Goal: Task Accomplishment & Management: Manage account settings

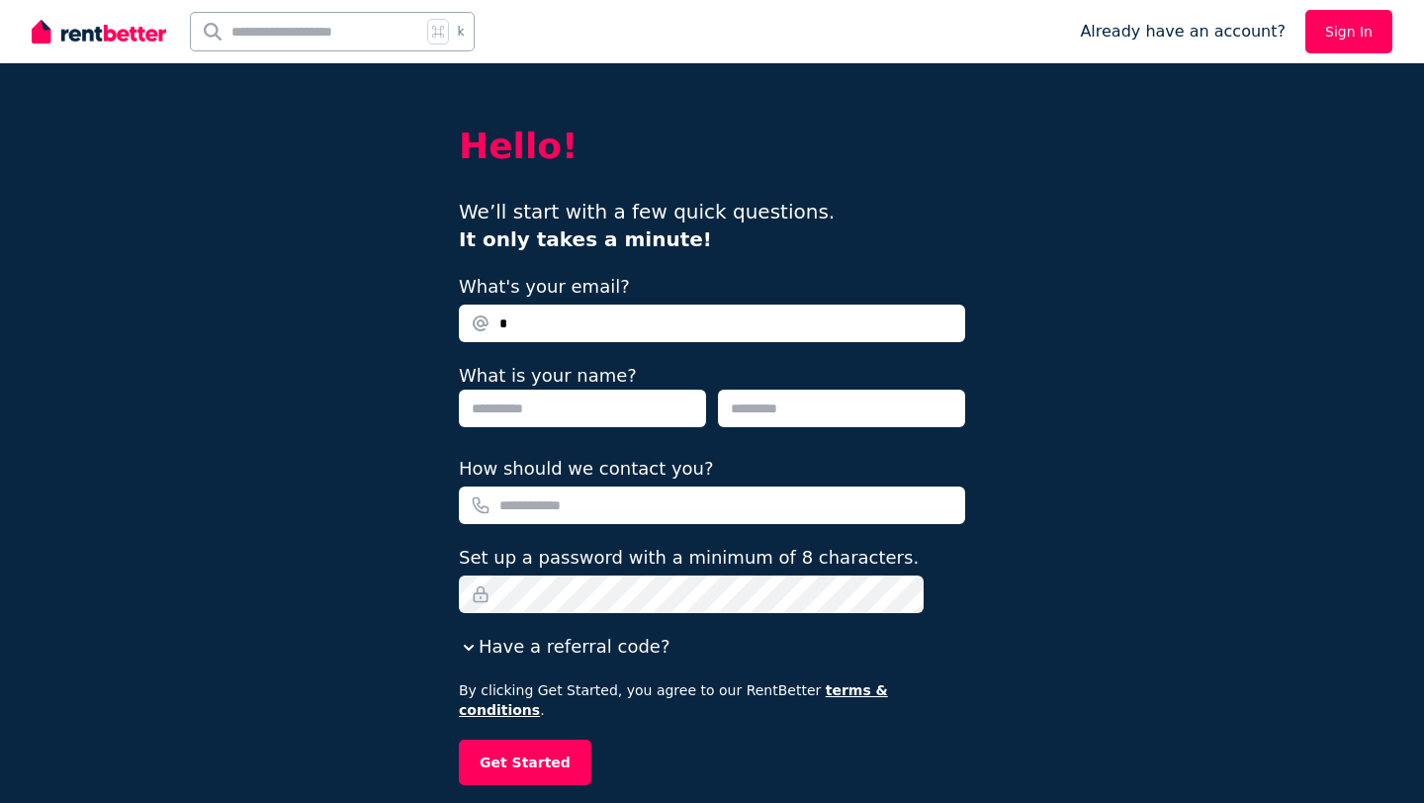
type input "**********"
type input "*******"
type input "**********"
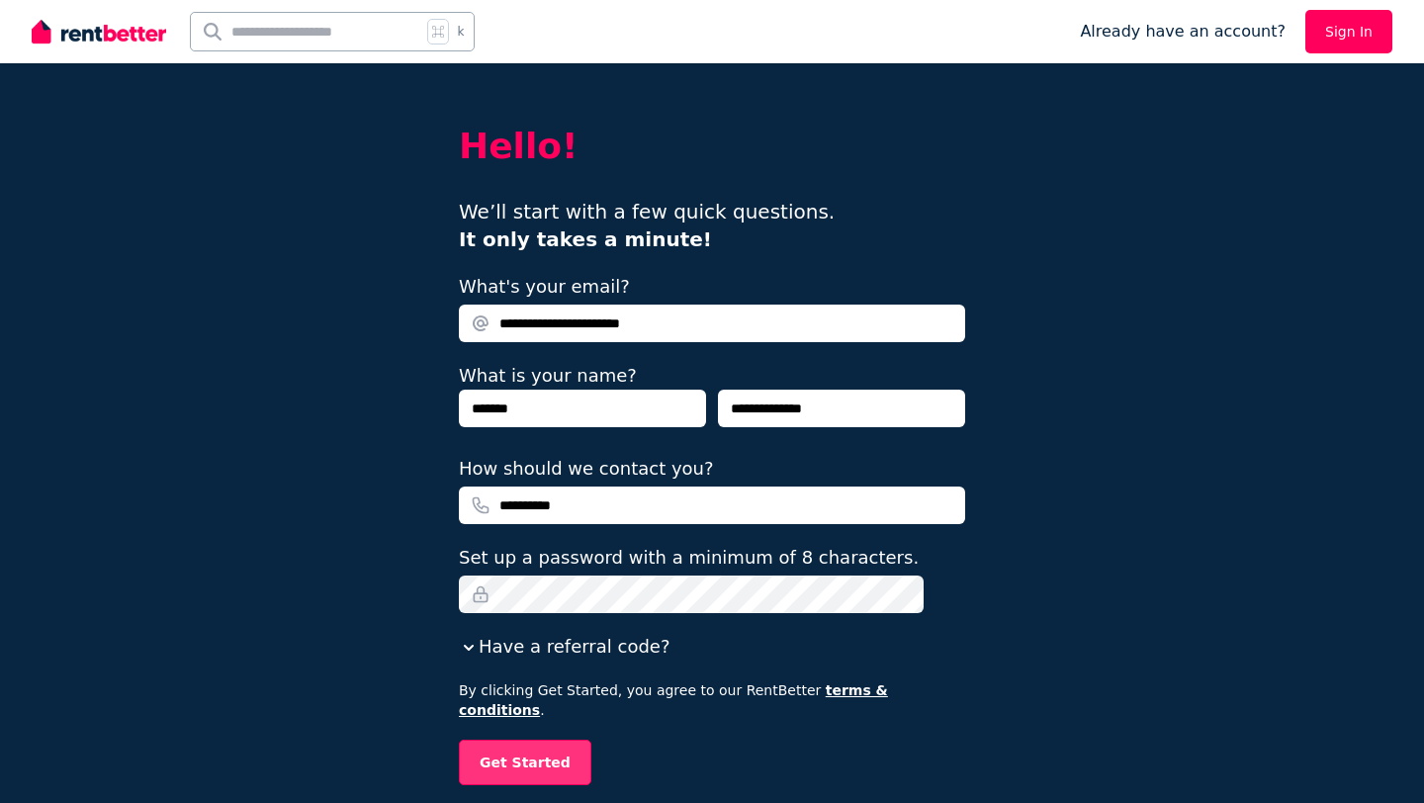
click at [536, 746] on button "Get Started" at bounding box center [525, 762] width 133 height 45
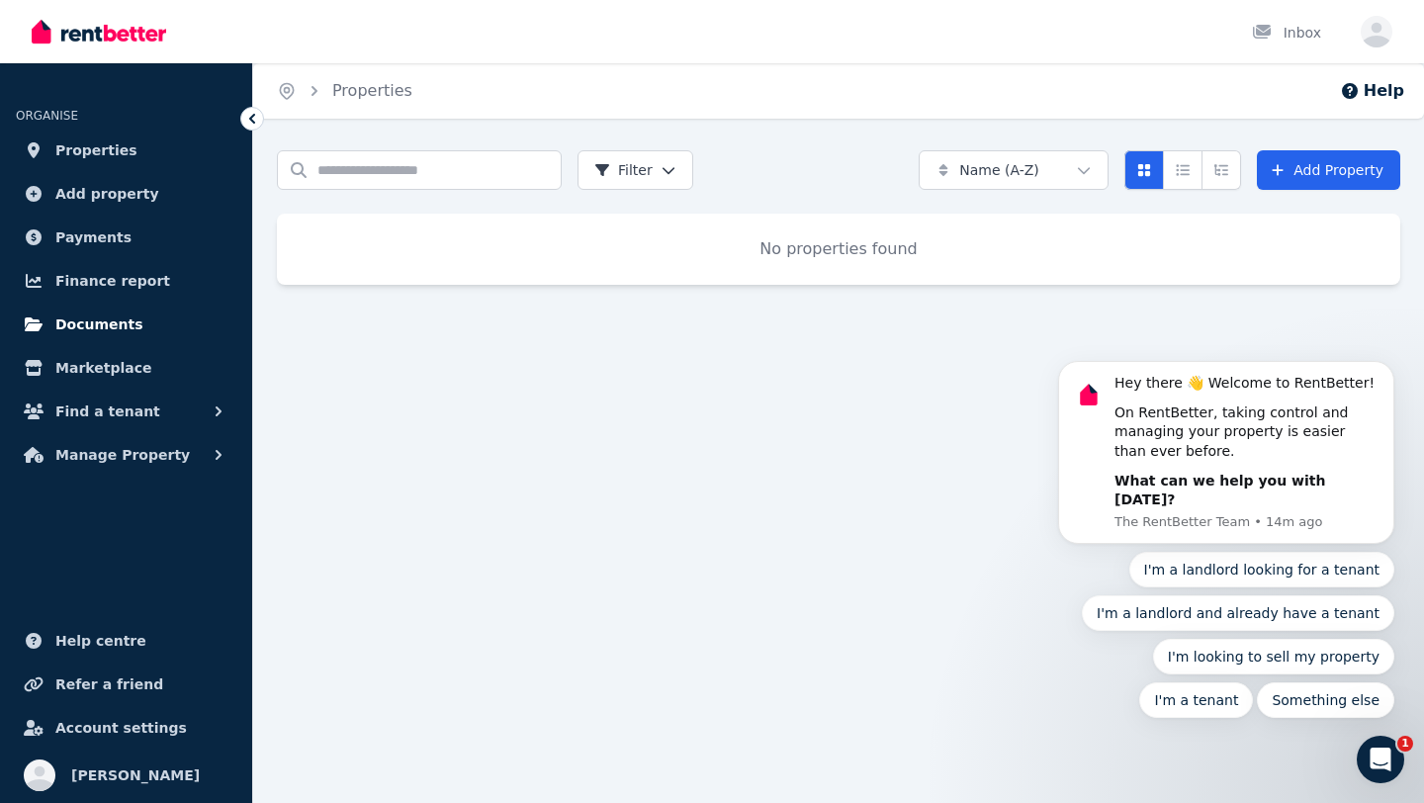
click at [116, 328] on span "Documents" at bounding box center [99, 324] width 88 height 24
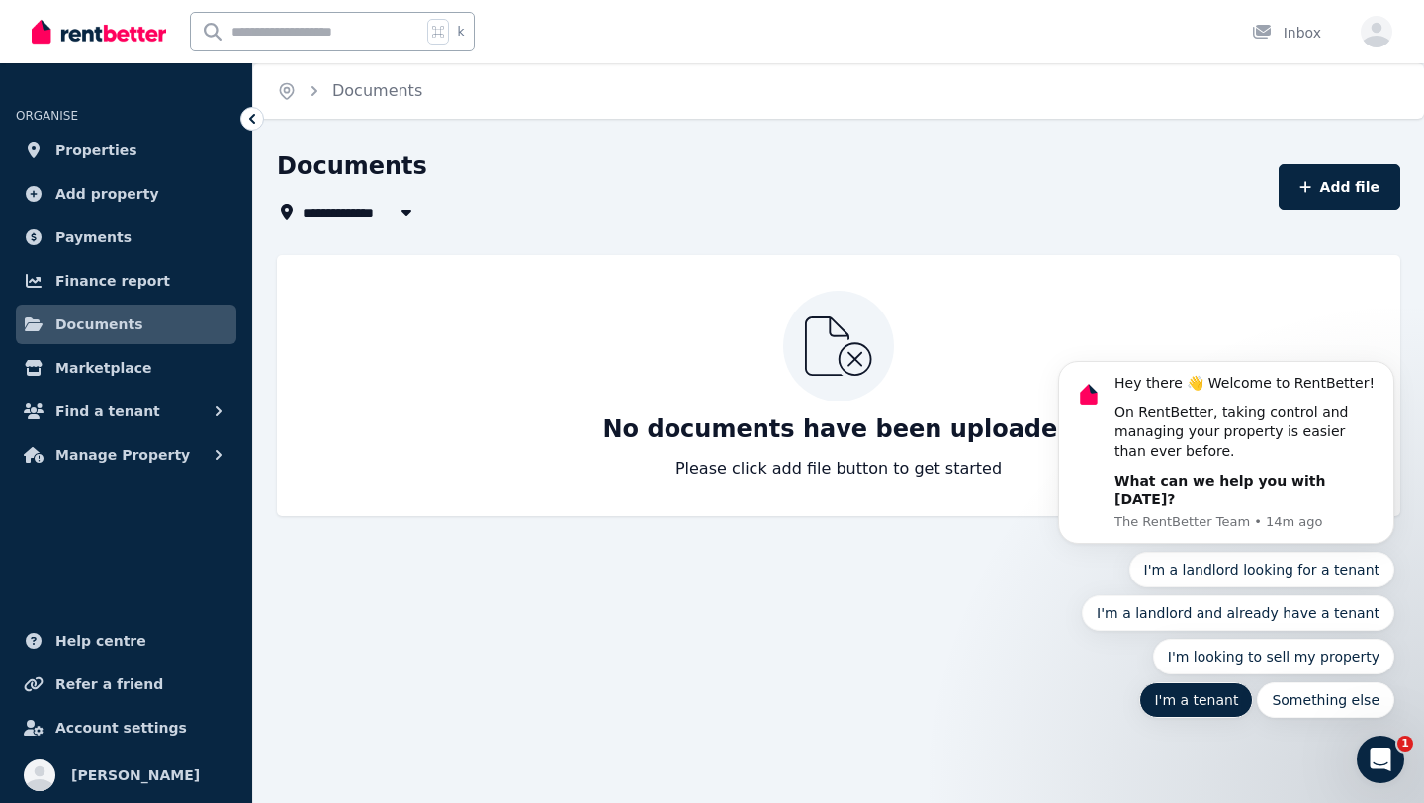
click at [1253, 682] on button "I'm a tenant" at bounding box center [1196, 700] width 114 height 36
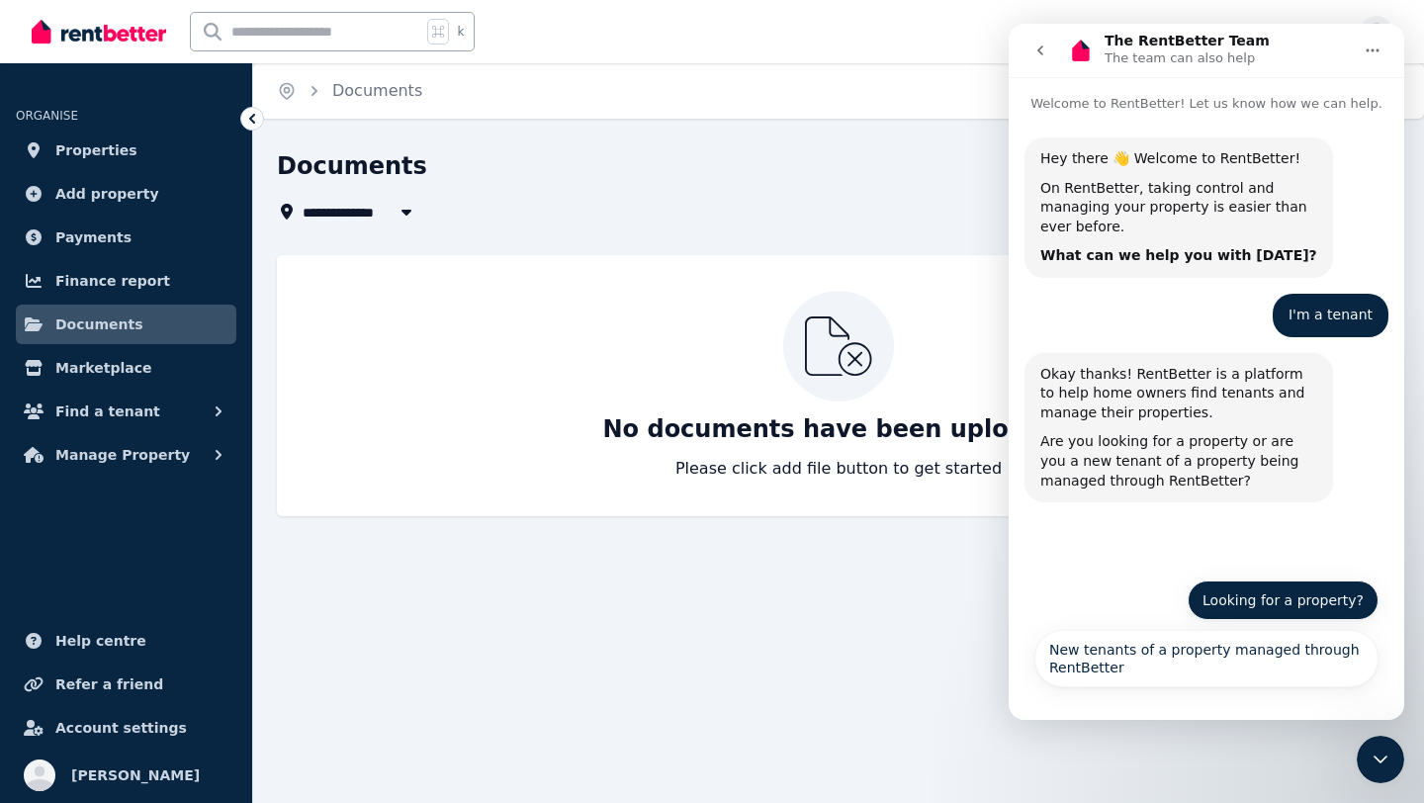
click at [1214, 614] on button "Looking for a property?" at bounding box center [1283, 600] width 191 height 40
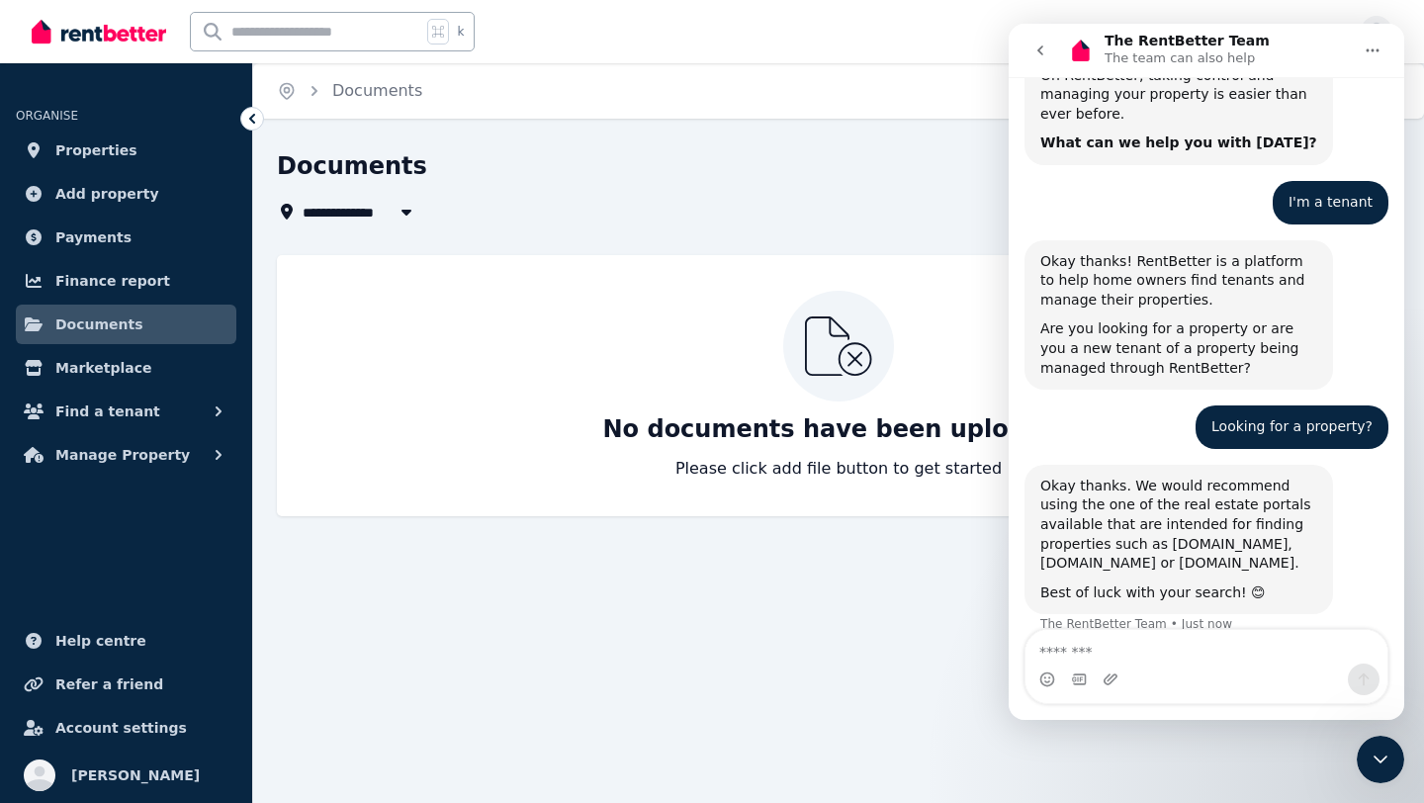
scroll to position [138, 0]
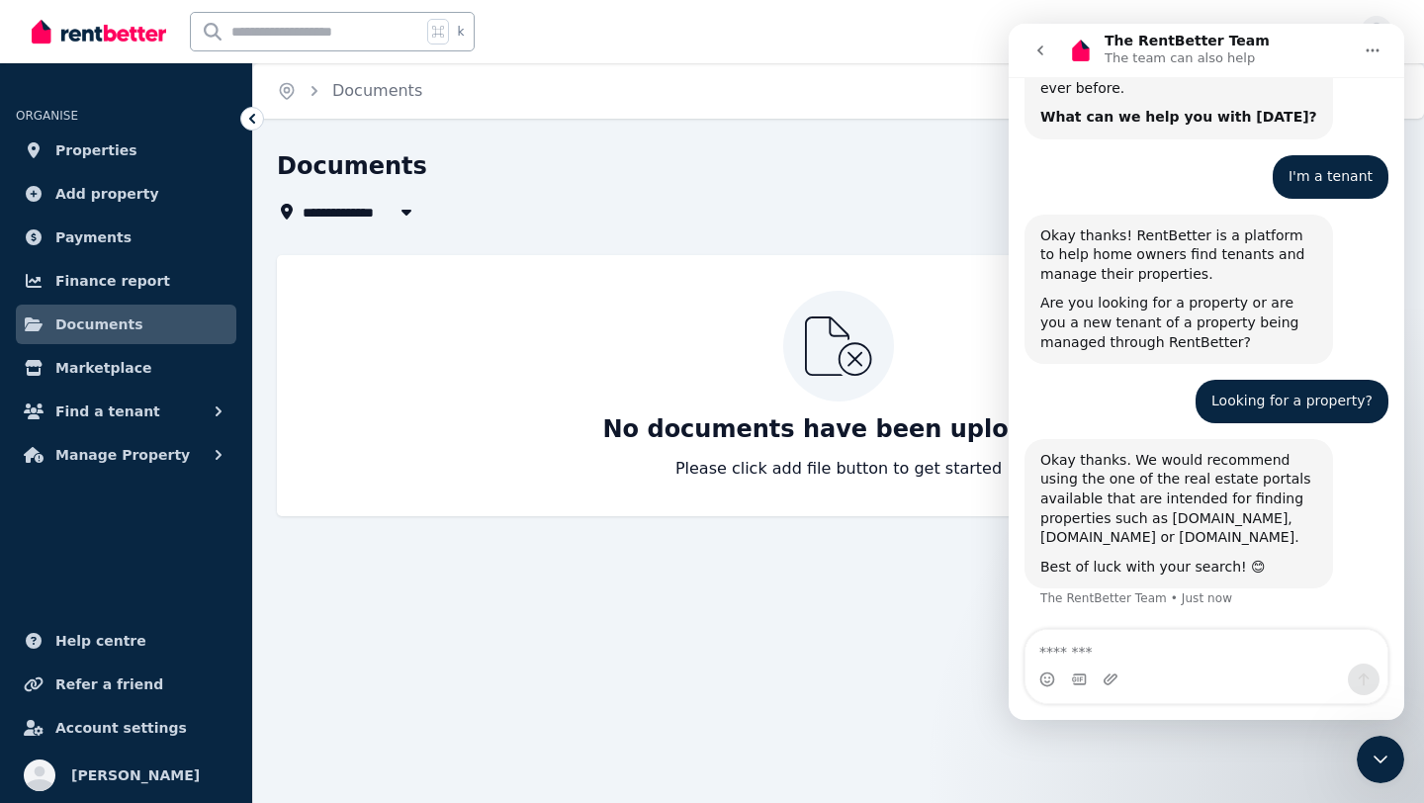
click at [968, 63] on div "Home Documents" at bounding box center [838, 90] width 1171 height 55
click at [1041, 42] on button "go back" at bounding box center [1041, 51] width 38 height 38
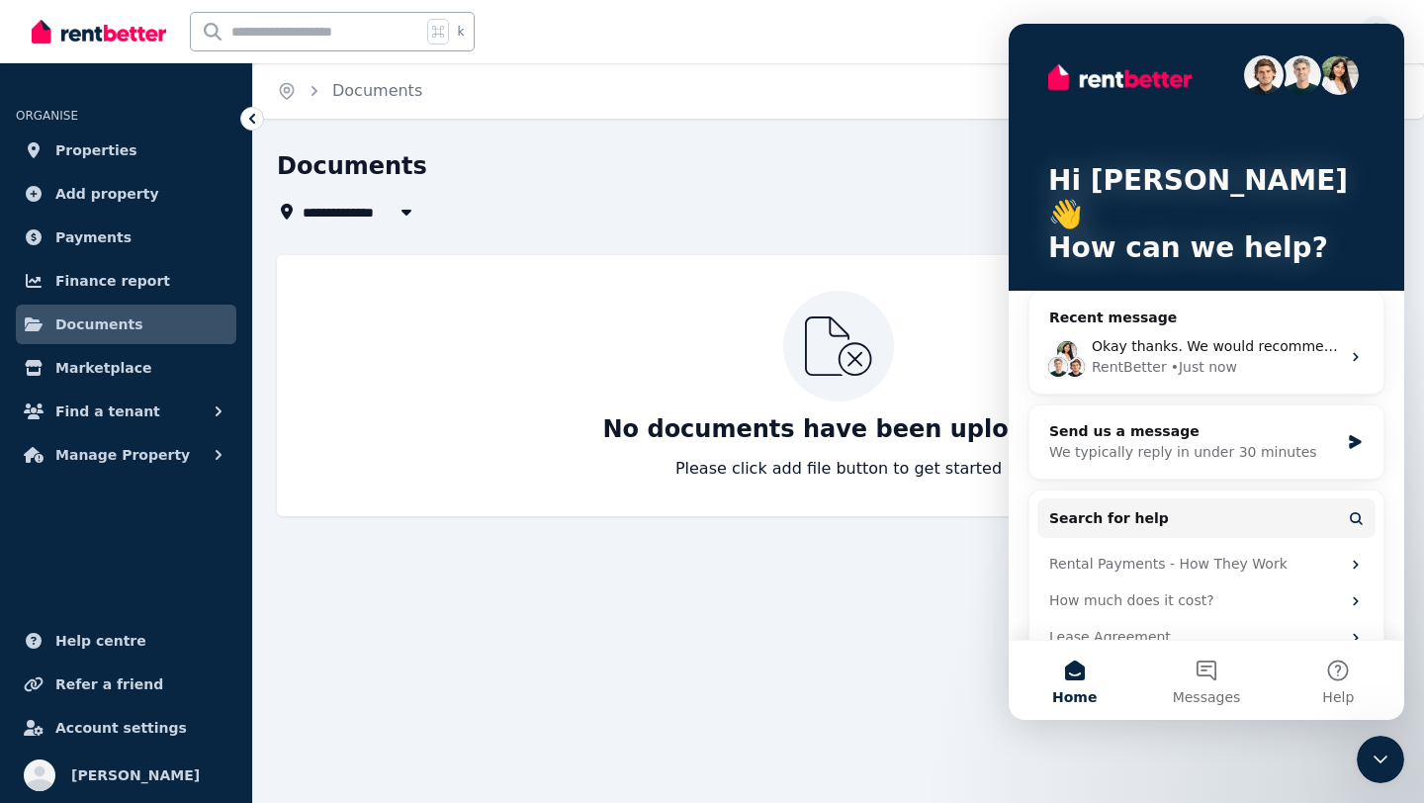
scroll to position [0, 0]
click at [1041, 42] on div "Hi Yohasir 👋 How can we help?" at bounding box center [1206, 174] width 356 height 301
click at [976, 32] on div "k Inbox" at bounding box center [678, 31] width 1293 height 63
click at [103, 716] on span "Account settings" at bounding box center [121, 728] width 132 height 24
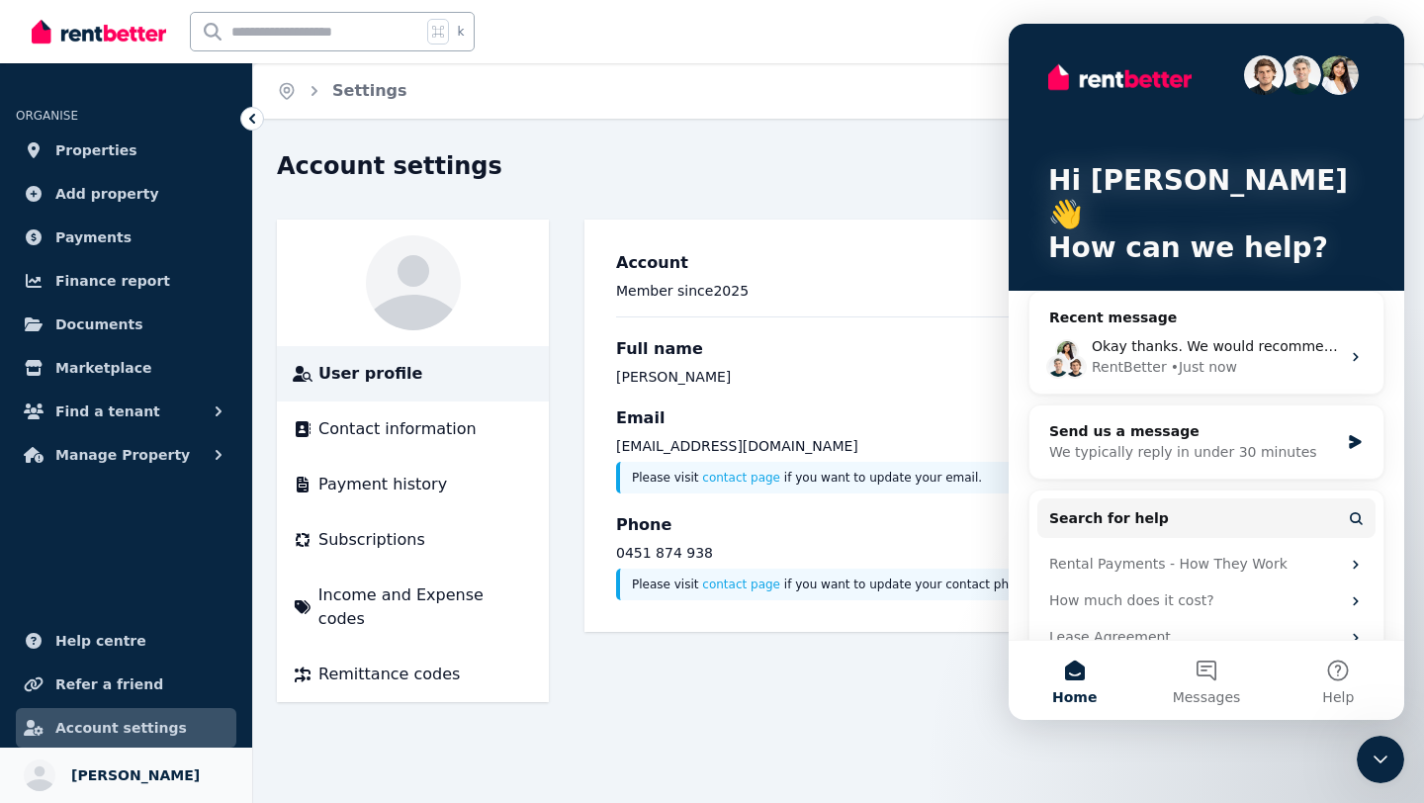
click at [142, 767] on span "Yohasir Cuellar Zabala" at bounding box center [135, 775] width 129 height 24
click at [1372, 760] on icon "Close Intercom Messenger" at bounding box center [1381, 760] width 24 height 24
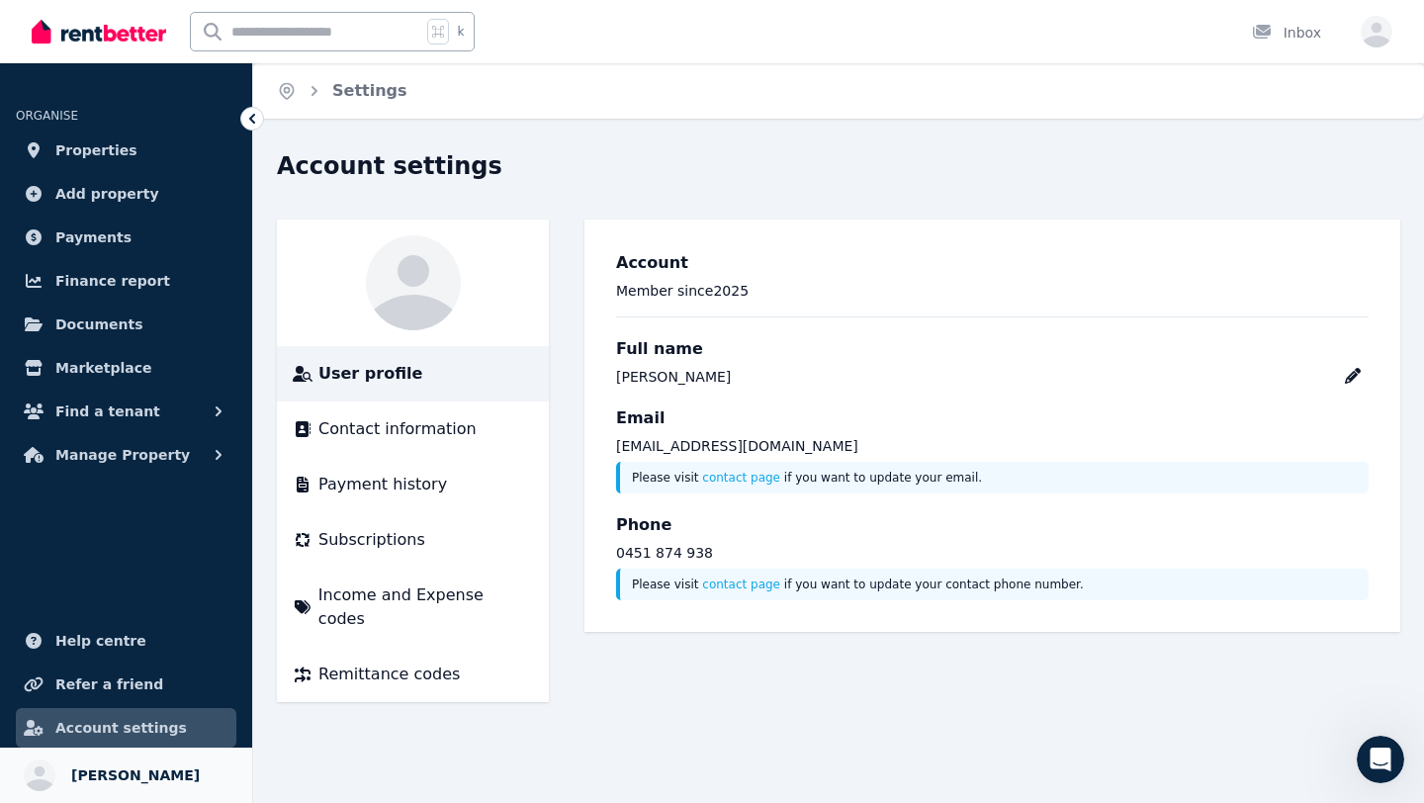
click at [169, 776] on span "Yohasir Cuellar Zabala" at bounding box center [135, 775] width 129 height 24
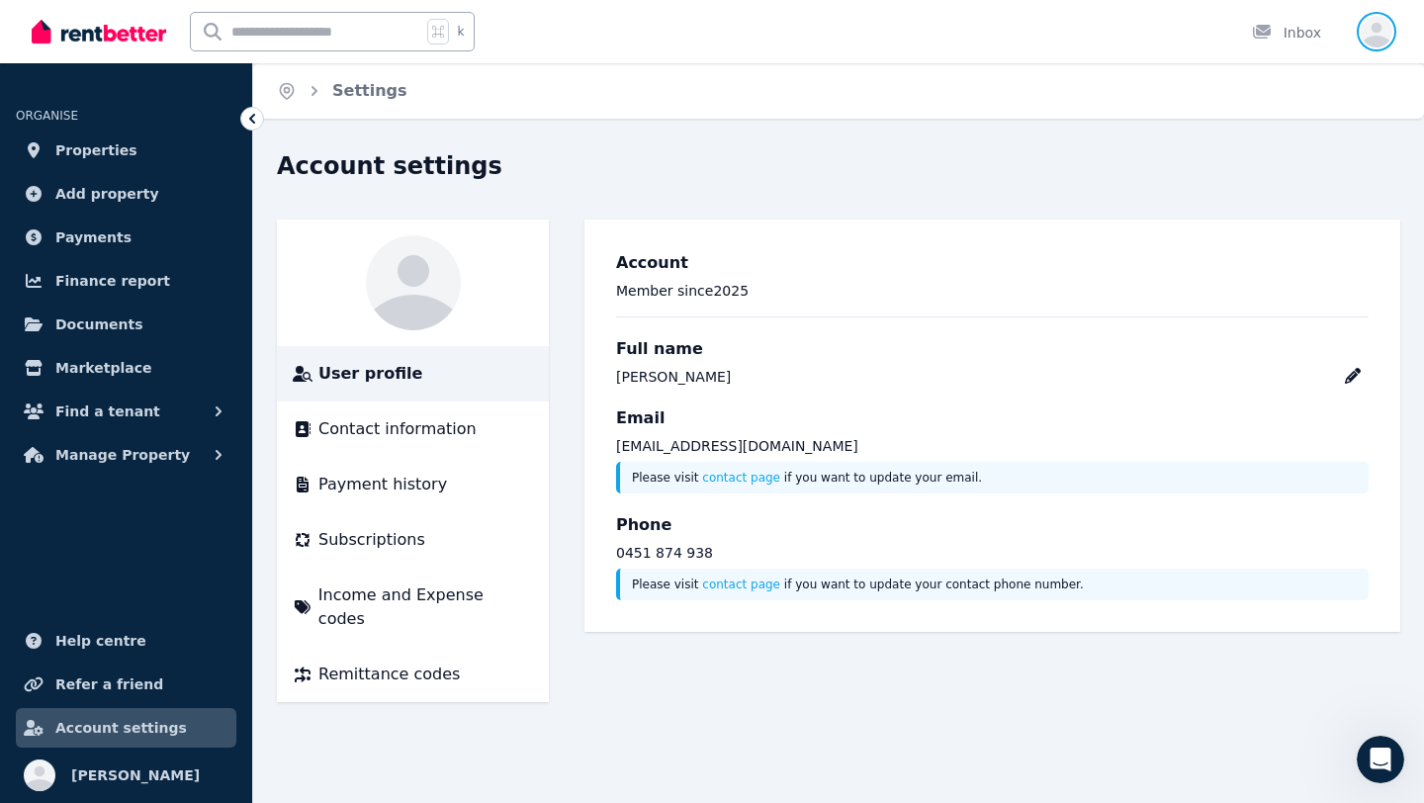
click at [1368, 39] on icon "button" at bounding box center [1377, 35] width 32 height 25
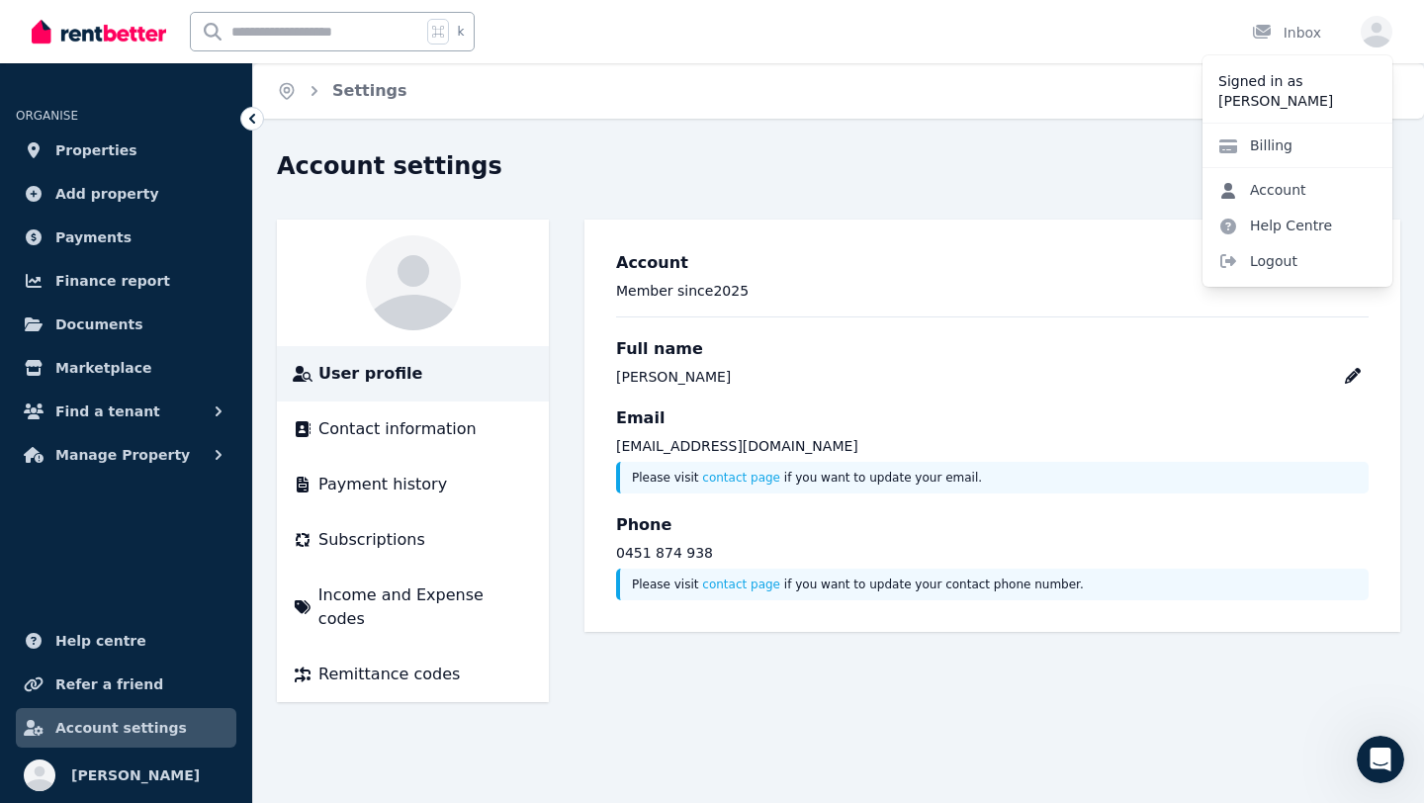
click at [1277, 188] on link "Account" at bounding box center [1263, 190] width 120 height 36
click at [1270, 219] on link "Help Centre" at bounding box center [1275, 226] width 145 height 36
click at [1258, 265] on span "Logout" at bounding box center [1298, 261] width 190 height 36
